Goal: Check status: Check status

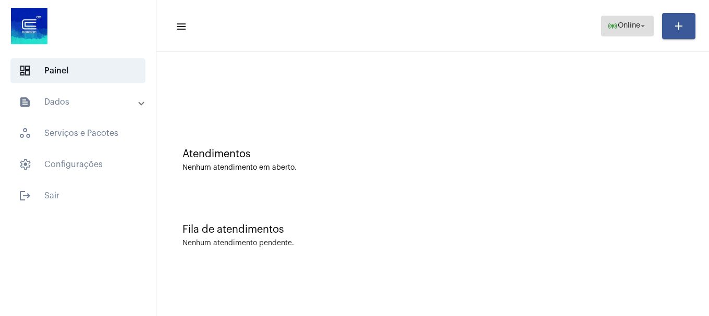
click at [616, 21] on mat-icon "online_prediction" at bounding box center [612, 26] width 10 height 10
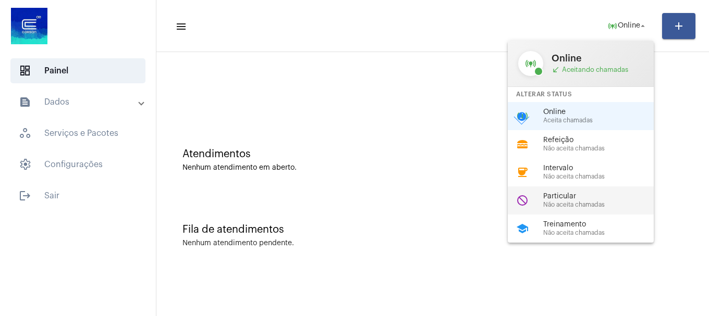
click at [590, 209] on div "do_not_disturb Particular Não aceita chamadas" at bounding box center [589, 201] width 163 height 28
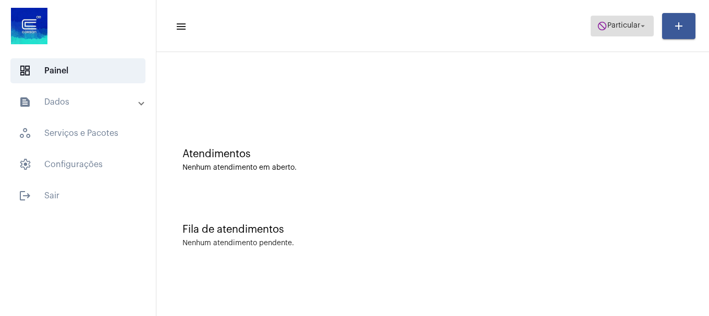
click at [597, 32] on button "do_not_disturb Particular arrow_drop_down" at bounding box center [621, 26] width 63 height 21
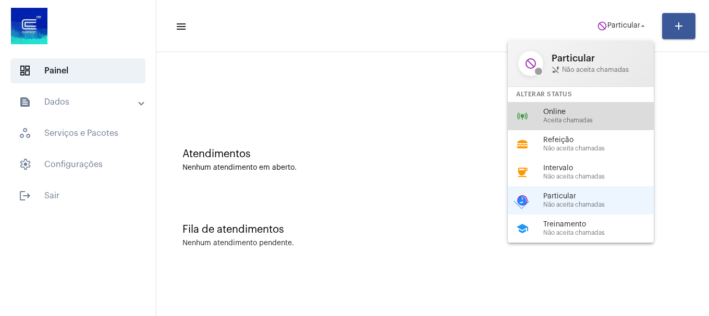
click at [564, 110] on span "Online" at bounding box center [602, 112] width 119 height 8
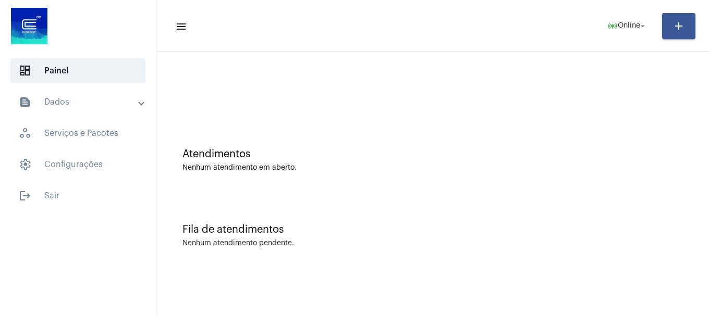
click at [66, 96] on mat-panel-title "text_snippet_outlined Dados" at bounding box center [79, 102] width 120 height 13
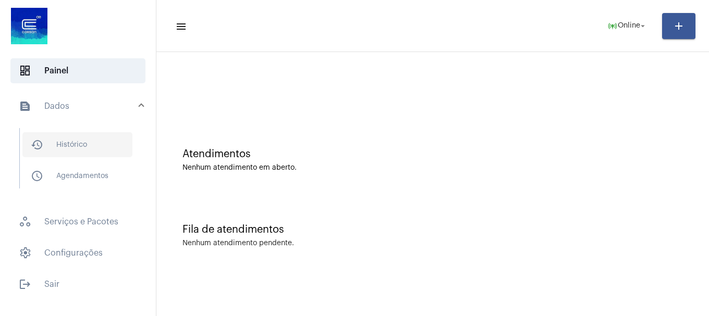
click at [80, 141] on span "history_outlined Histórico" at bounding box center [77, 144] width 110 height 25
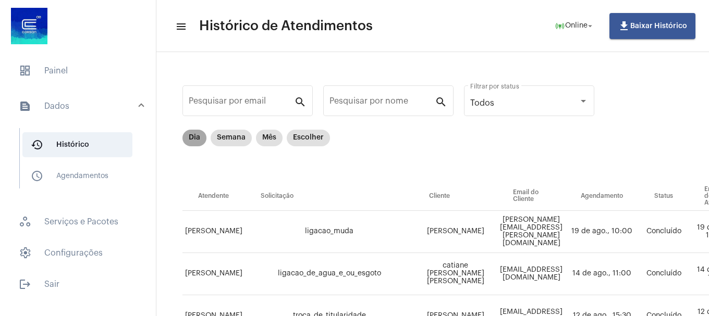
click at [194, 137] on mat-chip "Dia" at bounding box center [194, 138] width 24 height 17
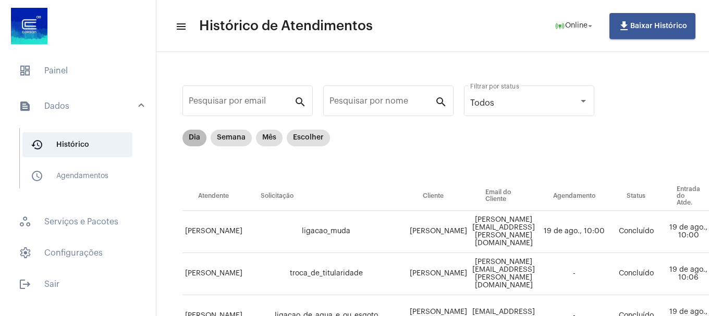
click at [196, 134] on mat-chip "Dia" at bounding box center [194, 138] width 24 height 17
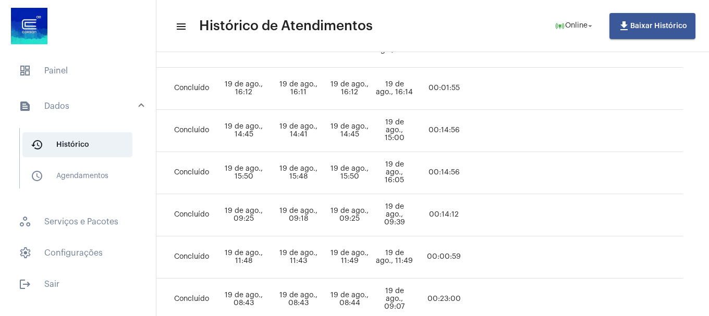
scroll to position [298, 494]
